Goal: Check status

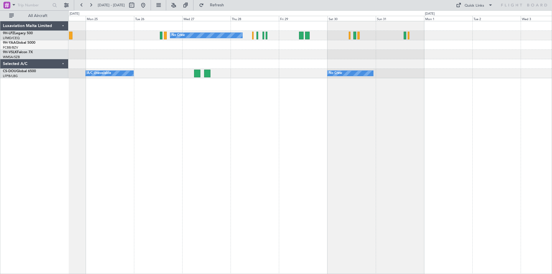
click at [144, 177] on div "No Crew No Crew Planned Maint [GEOGRAPHIC_DATA] ([GEOGRAPHIC_DATA]) A/C Unavail…" at bounding box center [310, 147] width 484 height 253
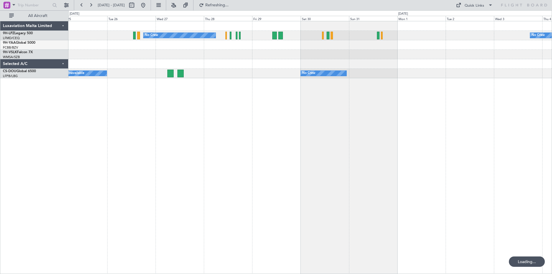
click at [245, 167] on div "No Crew No Crew Planned Maint [GEOGRAPHIC_DATA] ([GEOGRAPHIC_DATA]) A/C Unavail…" at bounding box center [310, 147] width 484 height 253
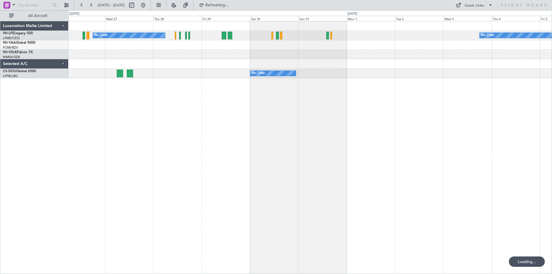
click at [260, 171] on div "No Crew No Crew No Crew A/C Unavailable Planned Maint [GEOGRAPHIC_DATA] ([GEOGR…" at bounding box center [310, 147] width 484 height 253
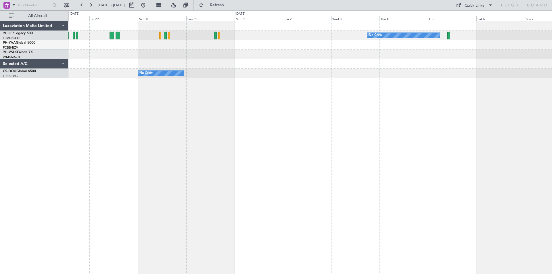
click at [268, 182] on div "No Crew No Crew No Crew" at bounding box center [310, 147] width 484 height 253
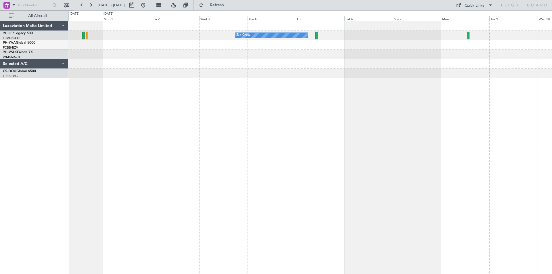
click at [275, 177] on div "No Crew No Crew No Crew" at bounding box center [310, 147] width 484 height 253
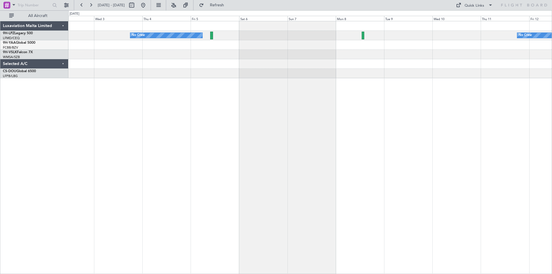
click at [322, 173] on div "No Crew No Crew" at bounding box center [310, 147] width 484 height 253
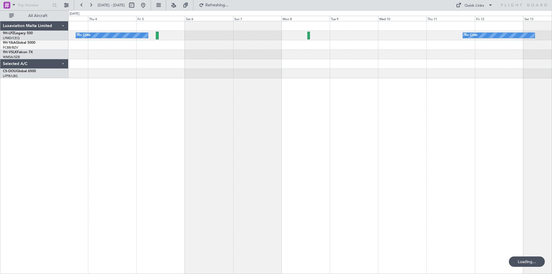
click at [449, 174] on div "No Crew No Crew" at bounding box center [310, 147] width 484 height 253
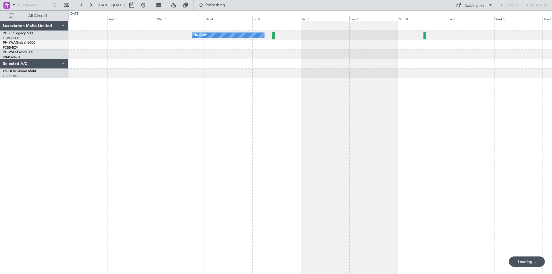
click at [413, 193] on div "No Crew No Crew No Crew" at bounding box center [310, 147] width 484 height 253
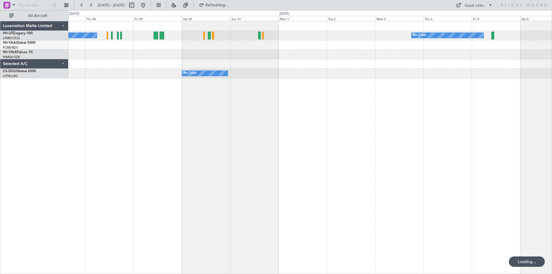
click at [320, 203] on div "No Crew No Crew No Crew Planned Maint [GEOGRAPHIC_DATA] ([GEOGRAPHIC_DATA]) A/C…" at bounding box center [310, 147] width 484 height 253
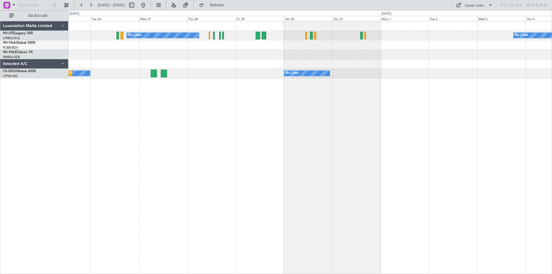
click at [284, 174] on div "No Crew No Crew No Crew A/C Unavailable Planned Maint [GEOGRAPHIC_DATA] ([GEOGR…" at bounding box center [310, 147] width 484 height 253
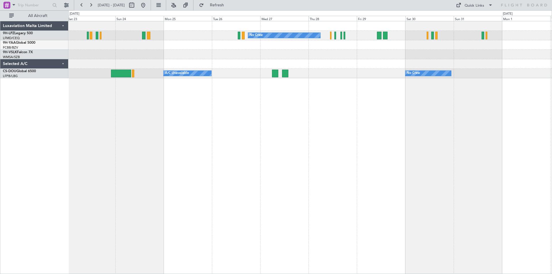
click at [334, 193] on div "No Crew No Crew Planned Maint [GEOGRAPHIC_DATA] ([GEOGRAPHIC_DATA]) A/C Unavail…" at bounding box center [310, 147] width 484 height 253
